Goal: Task Accomplishment & Management: Use online tool/utility

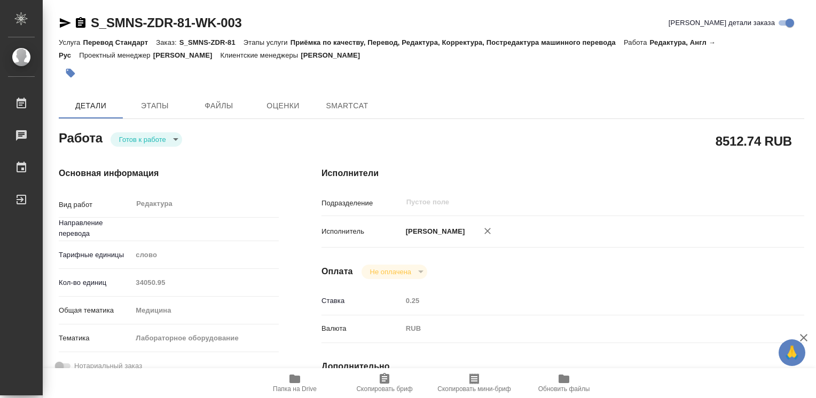
type textarea "x"
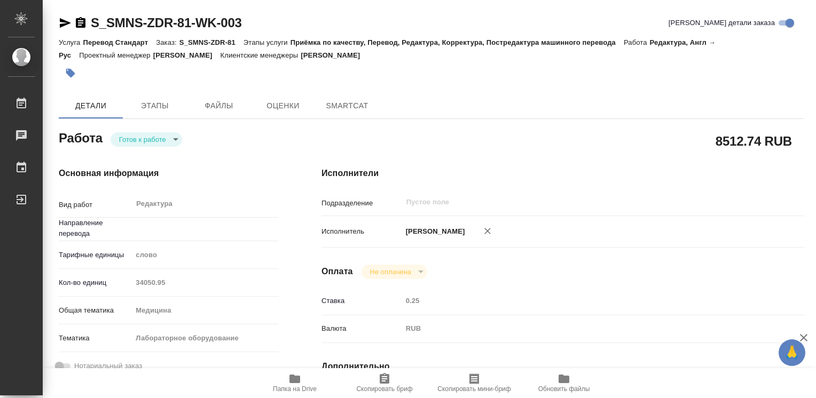
type input "англ-рус"
type textarea "x"
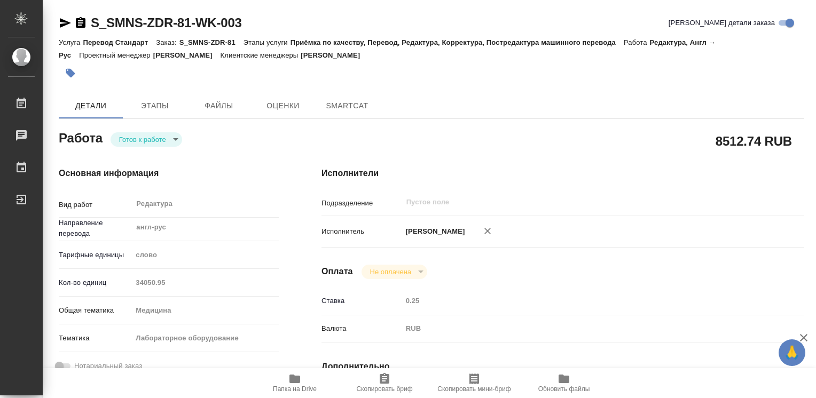
type textarea "x"
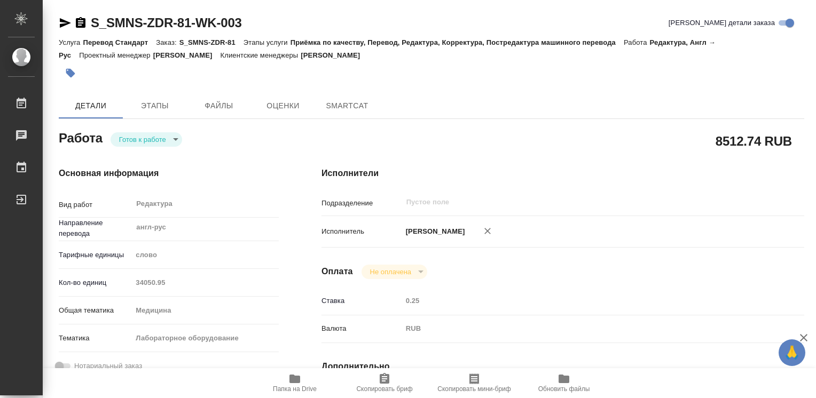
type textarea "x"
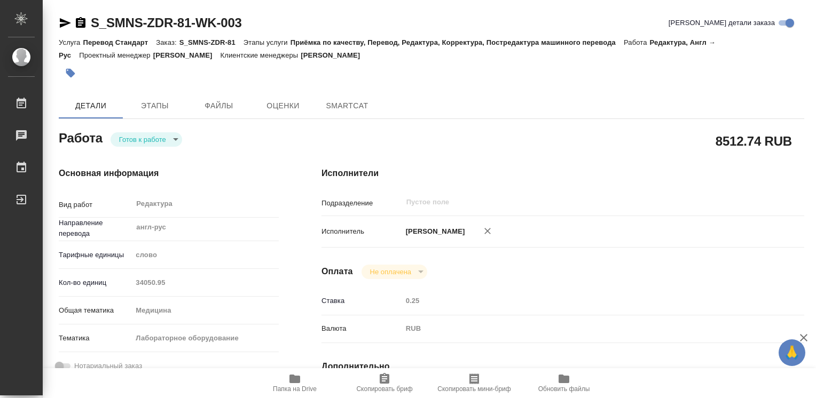
type textarea "x"
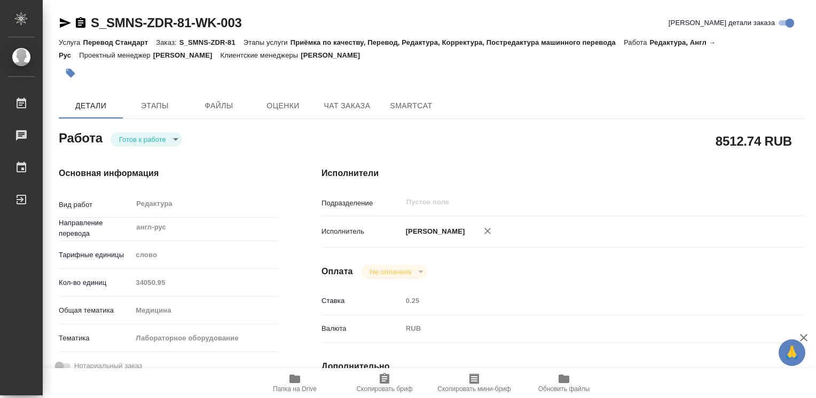
type textarea "x"
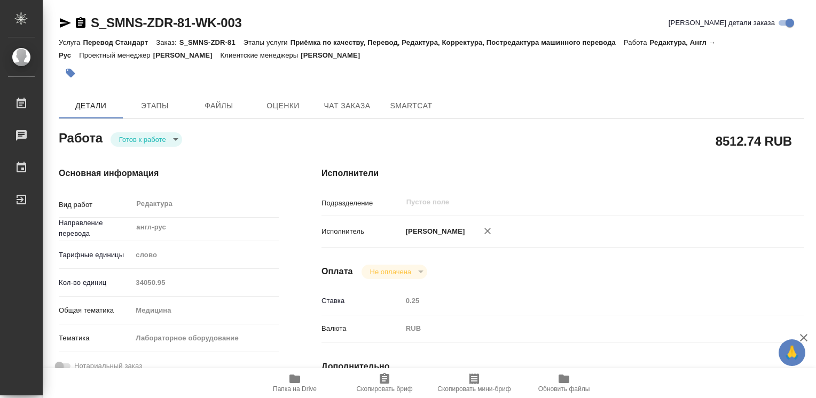
type textarea "x"
